Goal: Check status: Check status

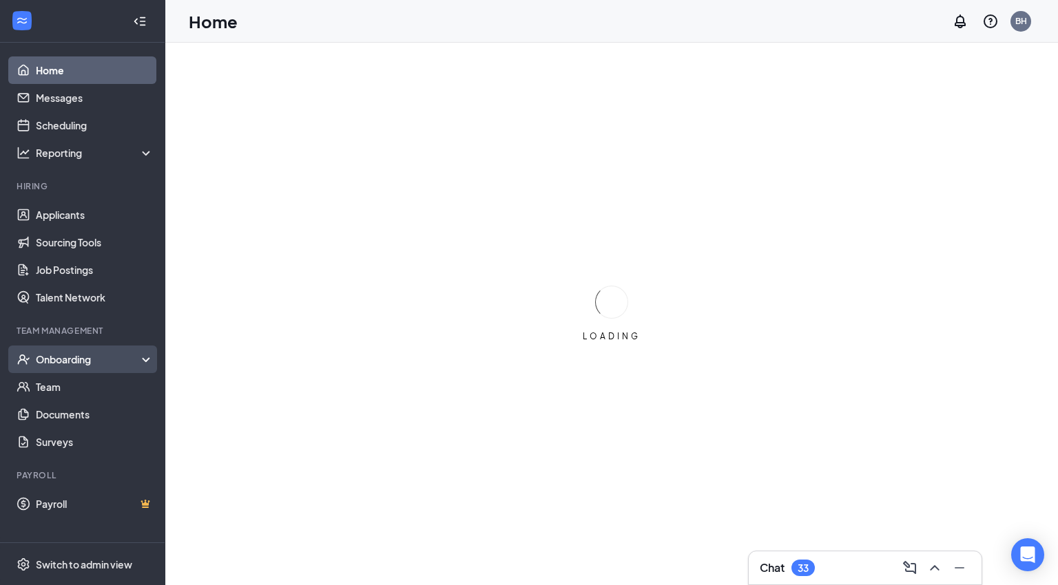
click at [84, 353] on div "Onboarding" at bounding box center [89, 360] width 106 height 14
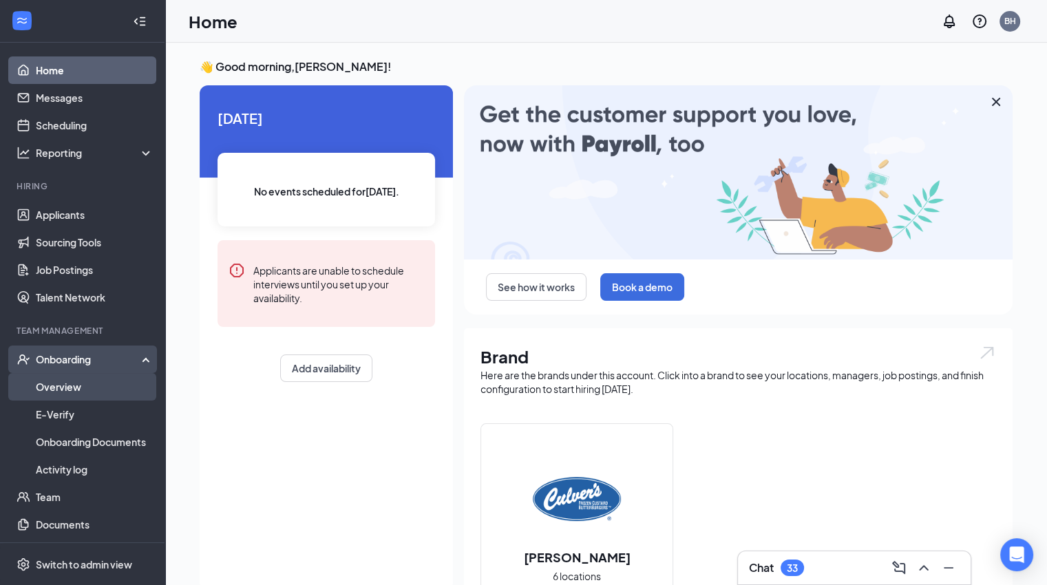
click at [72, 384] on link "Overview" at bounding box center [95, 387] width 118 height 28
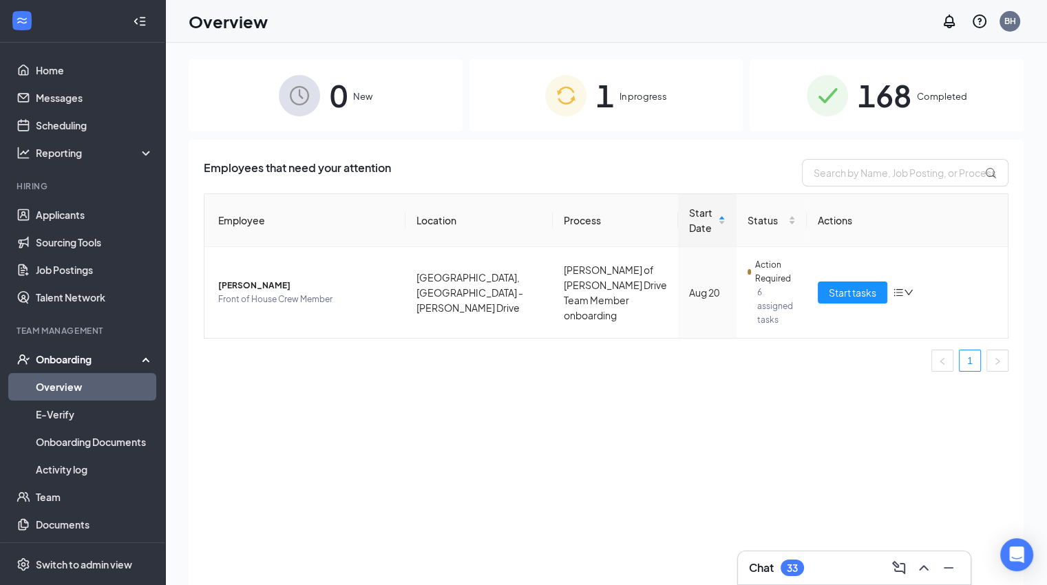
click at [622, 98] on span "In progress" at bounding box center [644, 97] width 48 height 14
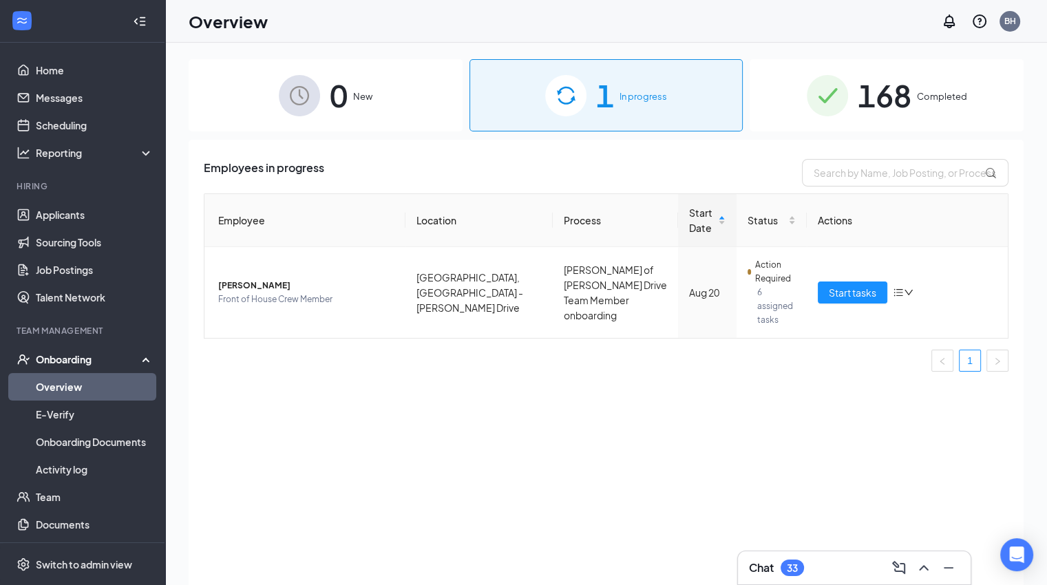
click at [859, 93] on span "168" at bounding box center [885, 96] width 54 height 48
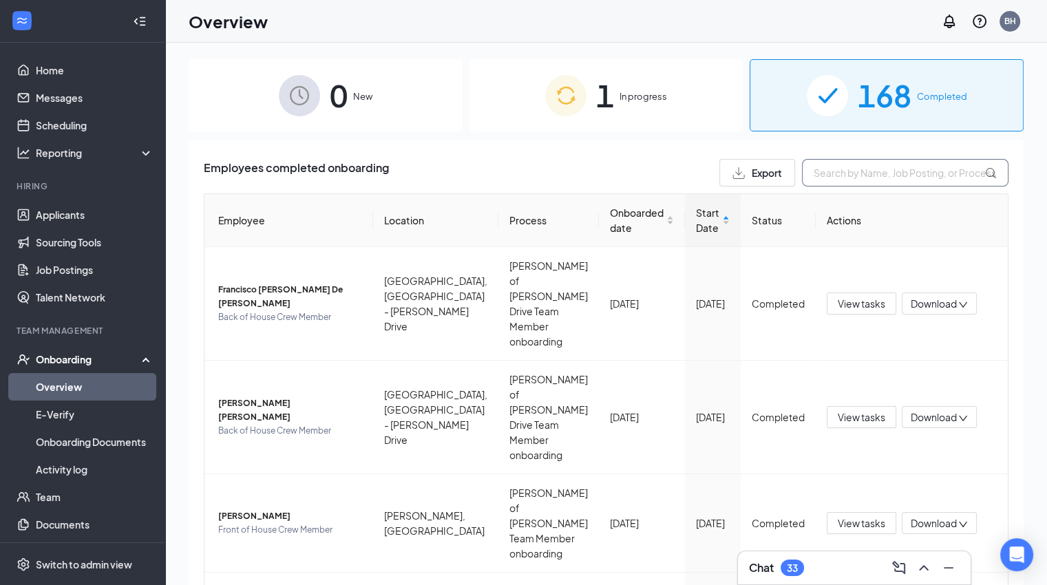
click at [853, 172] on input "text" at bounding box center [905, 173] width 207 height 28
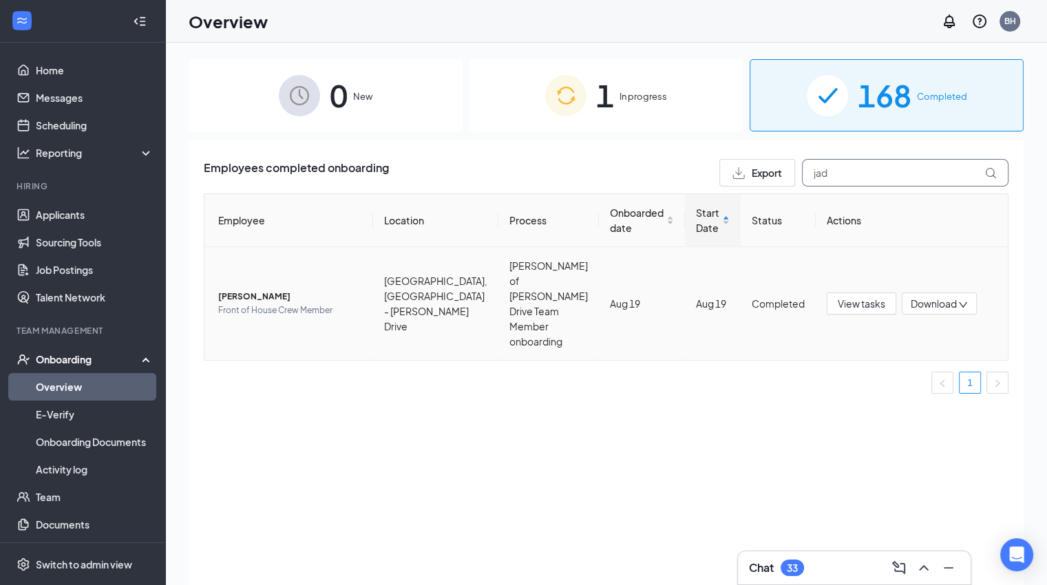
type input "jad"
click at [255, 290] on span "[PERSON_NAME]" at bounding box center [290, 297] width 144 height 14
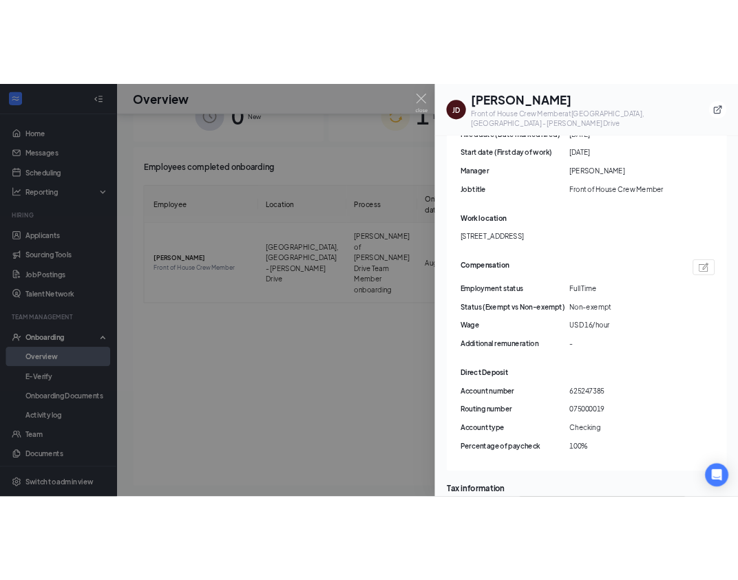
scroll to position [863, 0]
